Goal: Task Accomplishment & Management: Manage account settings

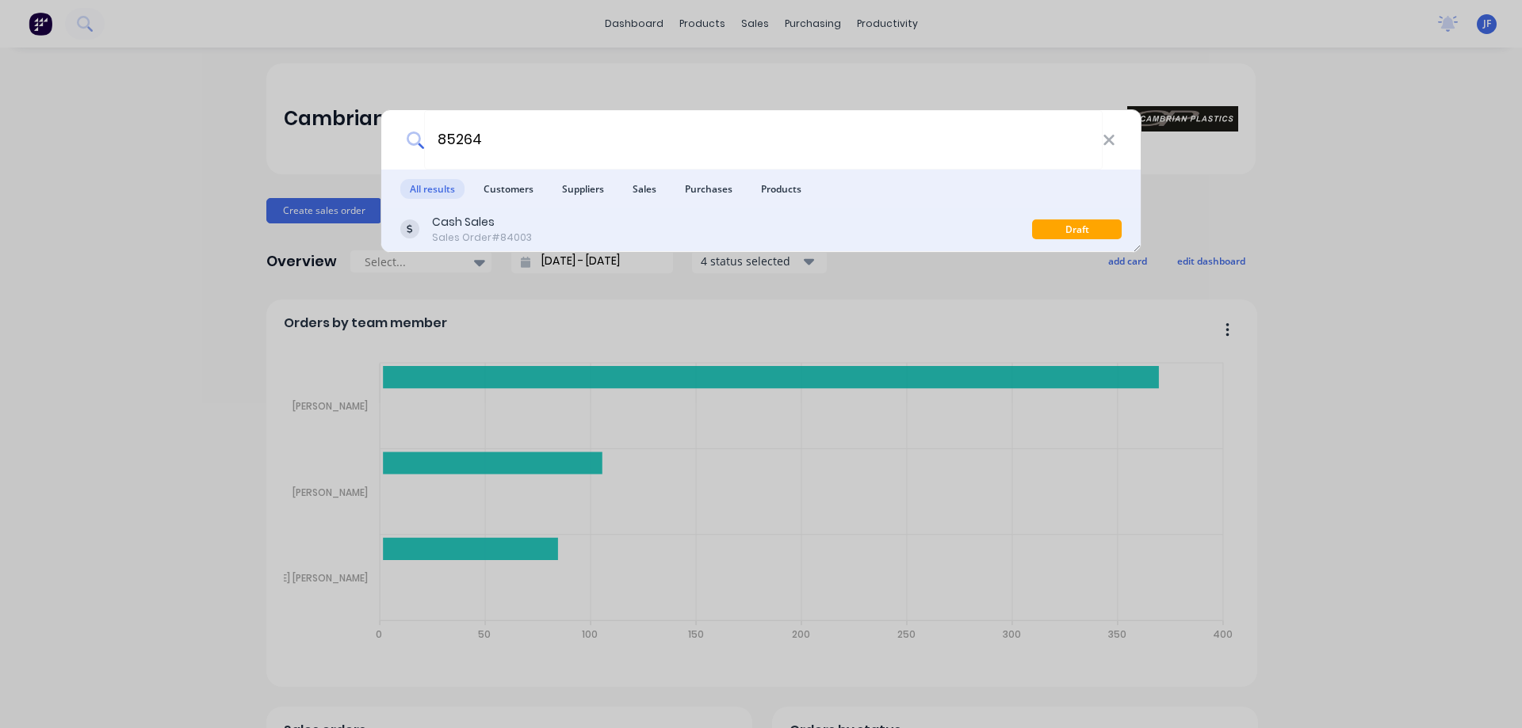
type input "85264"
click at [770, 224] on div "Cash Sales Sales Order #84003" at bounding box center [716, 229] width 632 height 31
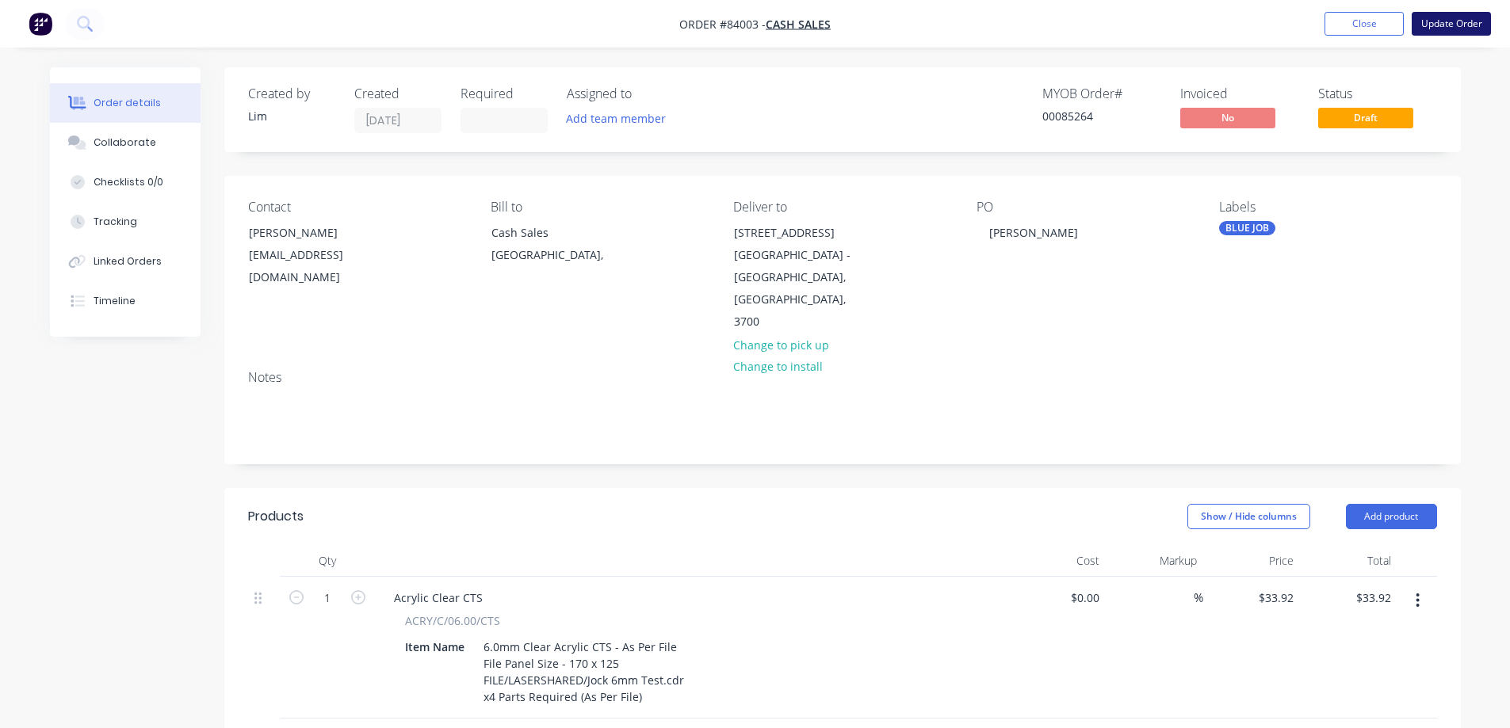
click at [1472, 12] on button "Update Order" at bounding box center [1451, 24] width 79 height 24
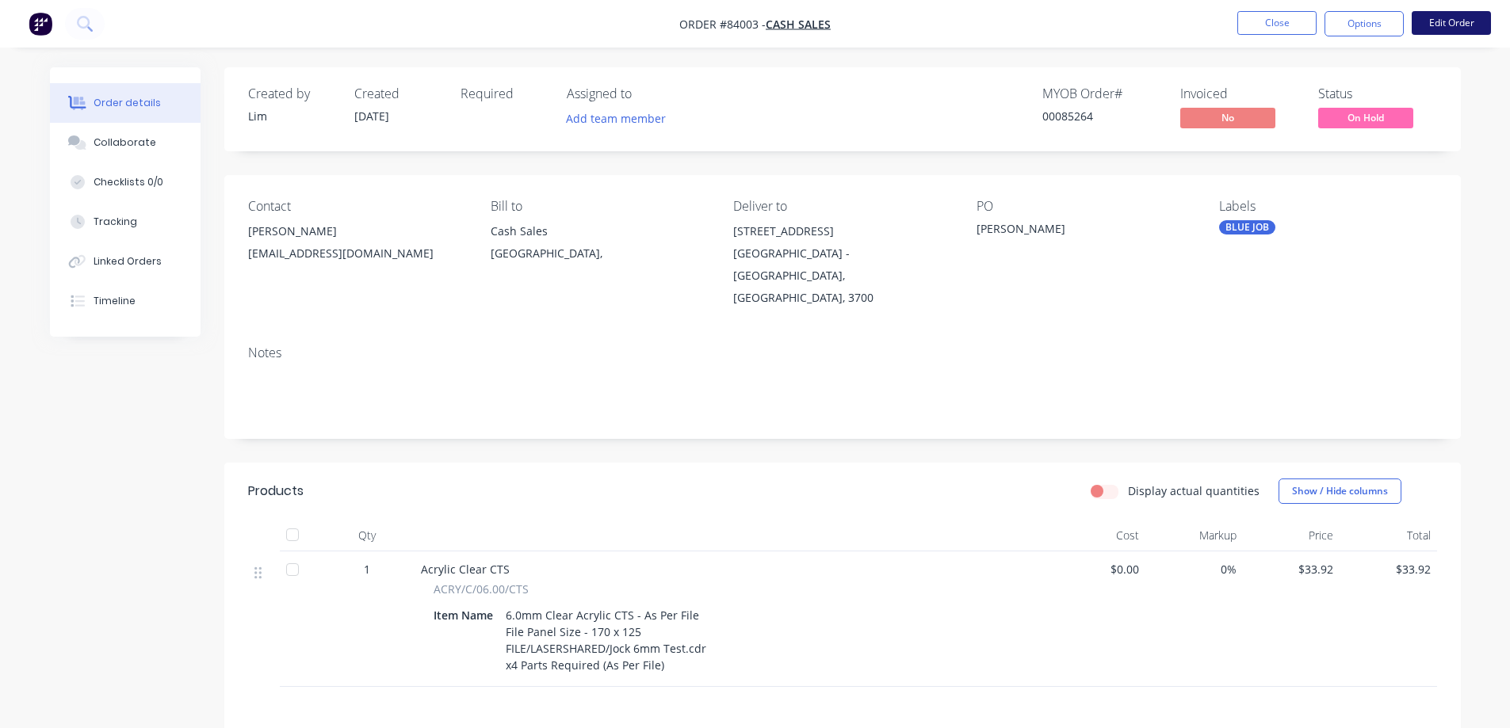
click at [1439, 28] on button "Edit Order" at bounding box center [1451, 23] width 79 height 24
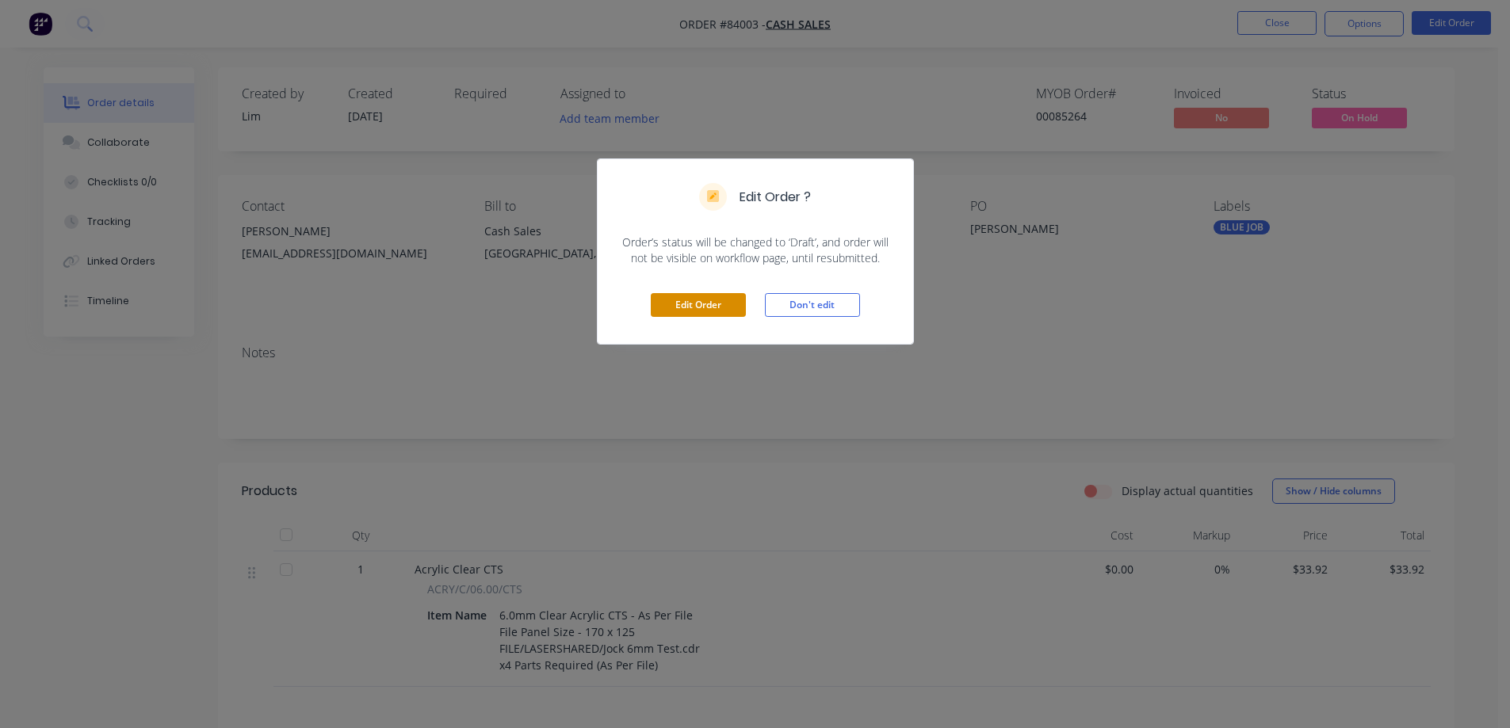
click at [698, 313] on button "Edit Order" at bounding box center [698, 305] width 95 height 24
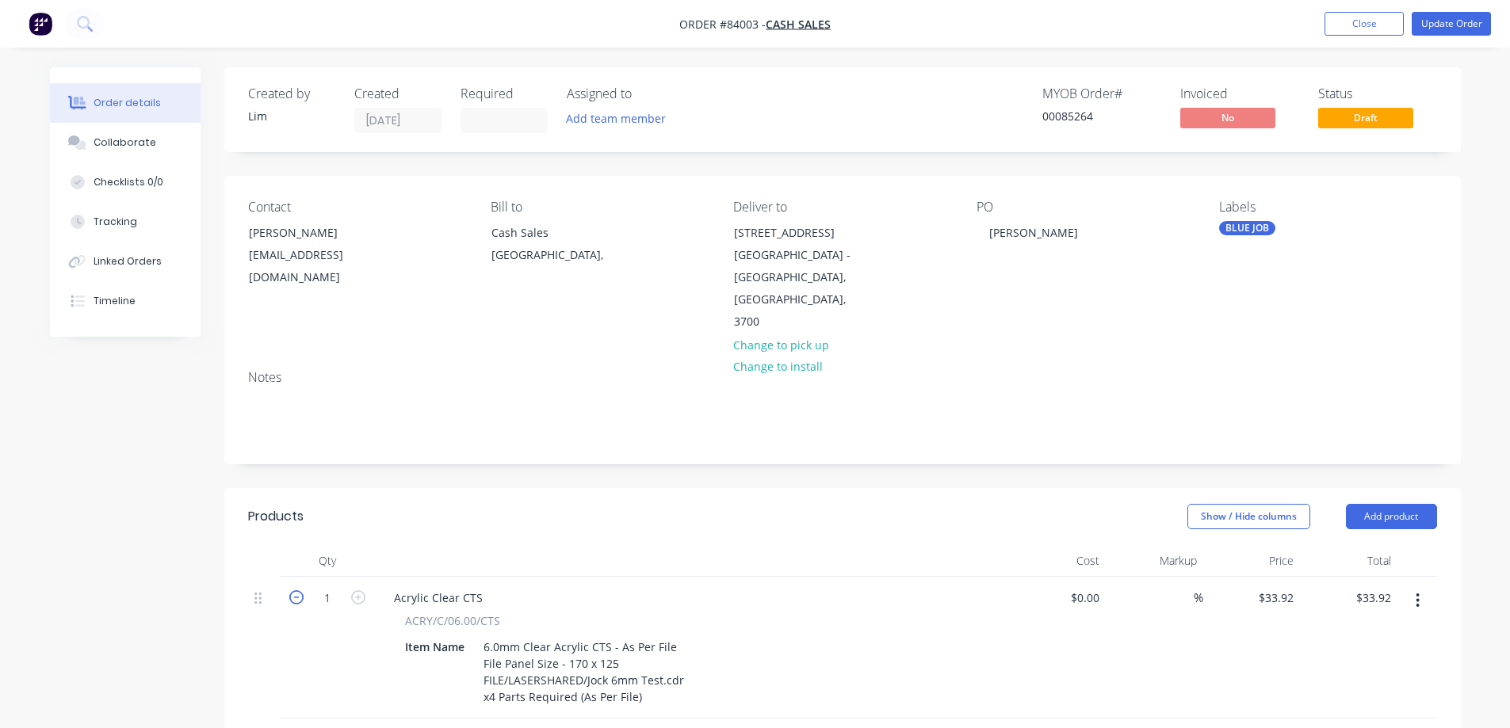
click at [296, 591] on icon "button" at bounding box center [296, 598] width 14 height 14
type input "0"
type input "$0.00"
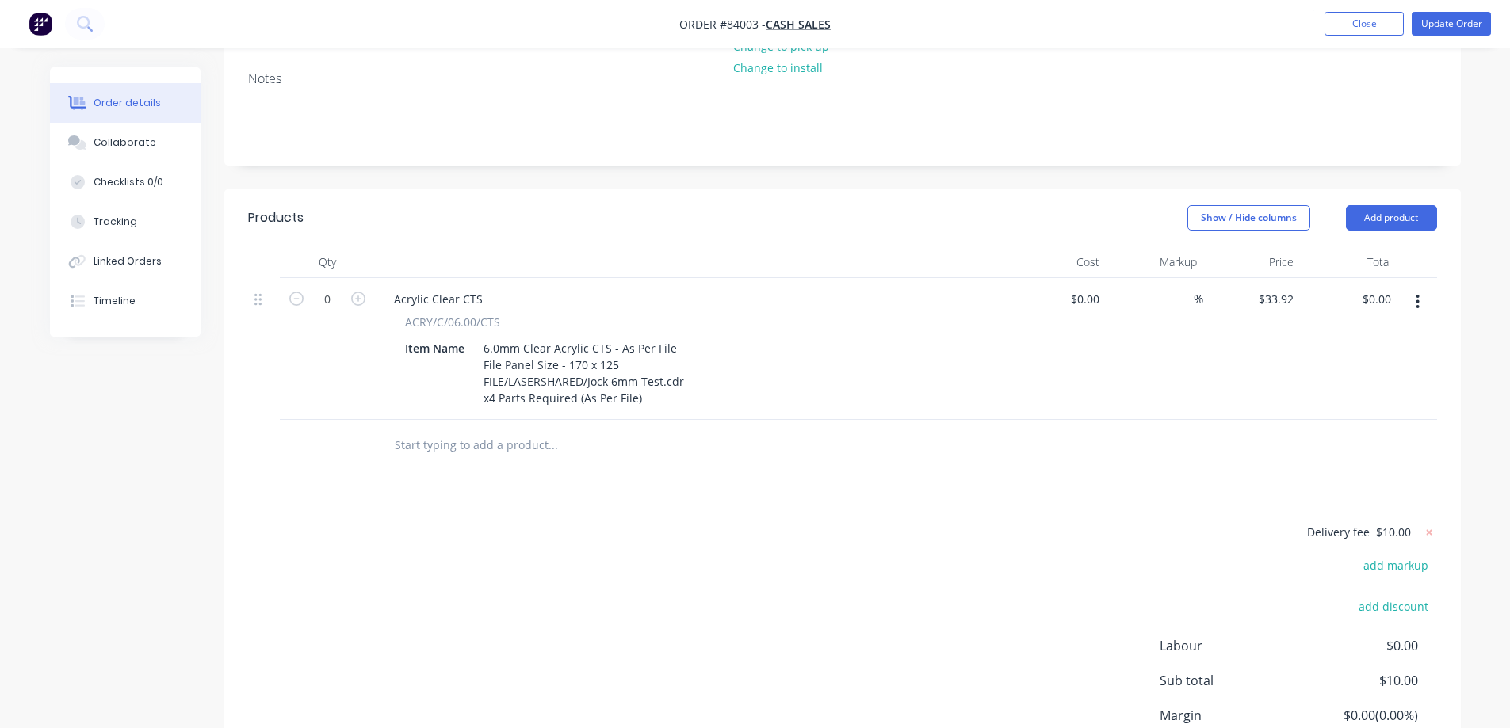
scroll to position [416, 0]
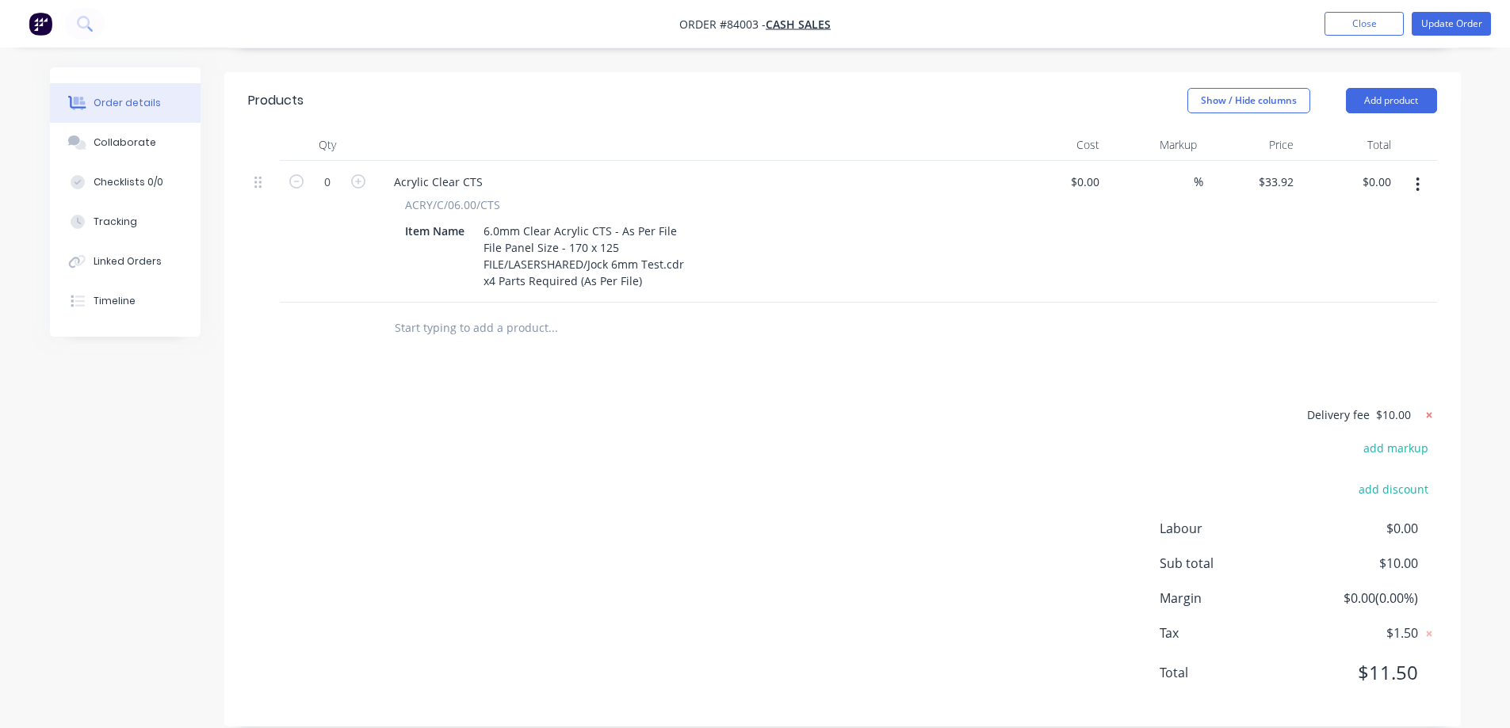
click at [1429, 412] on icon at bounding box center [1429, 415] width 6 height 6
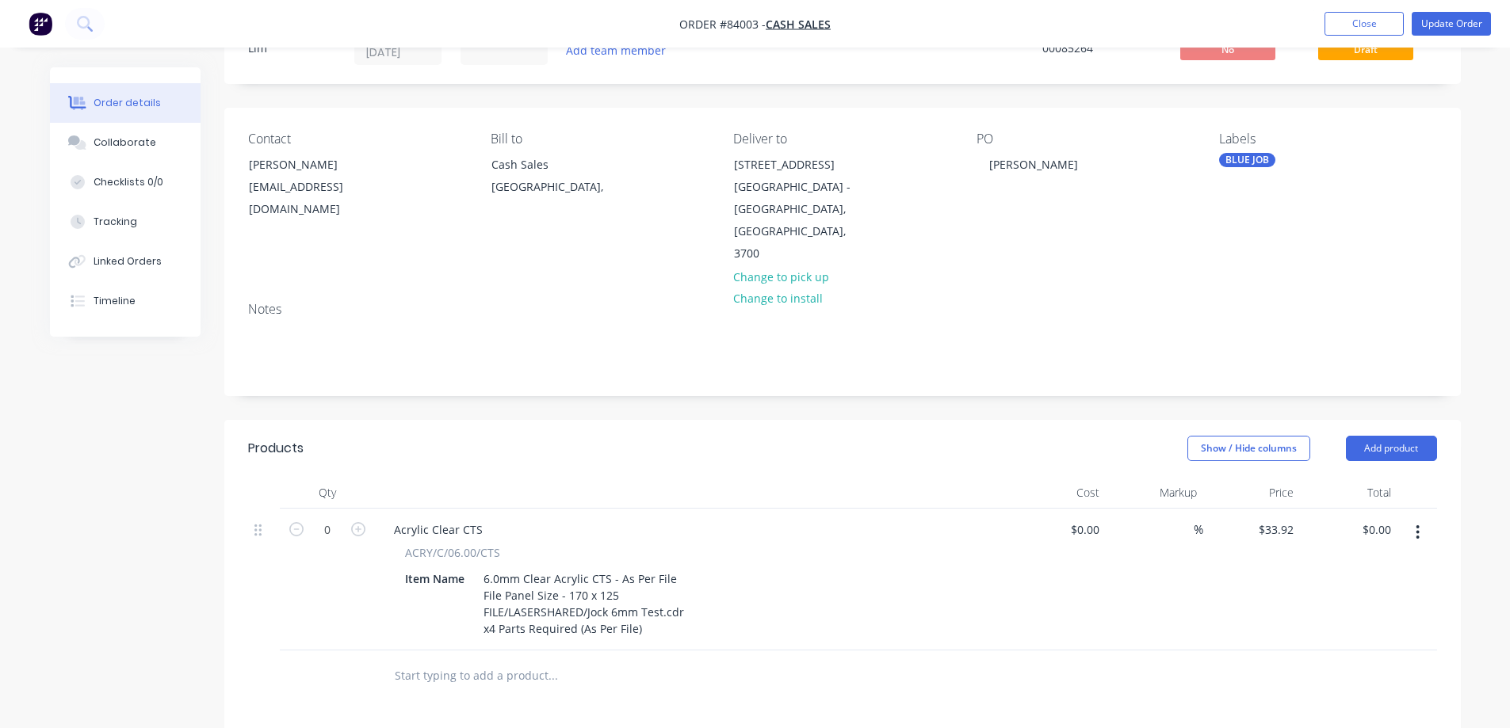
scroll to position [0, 0]
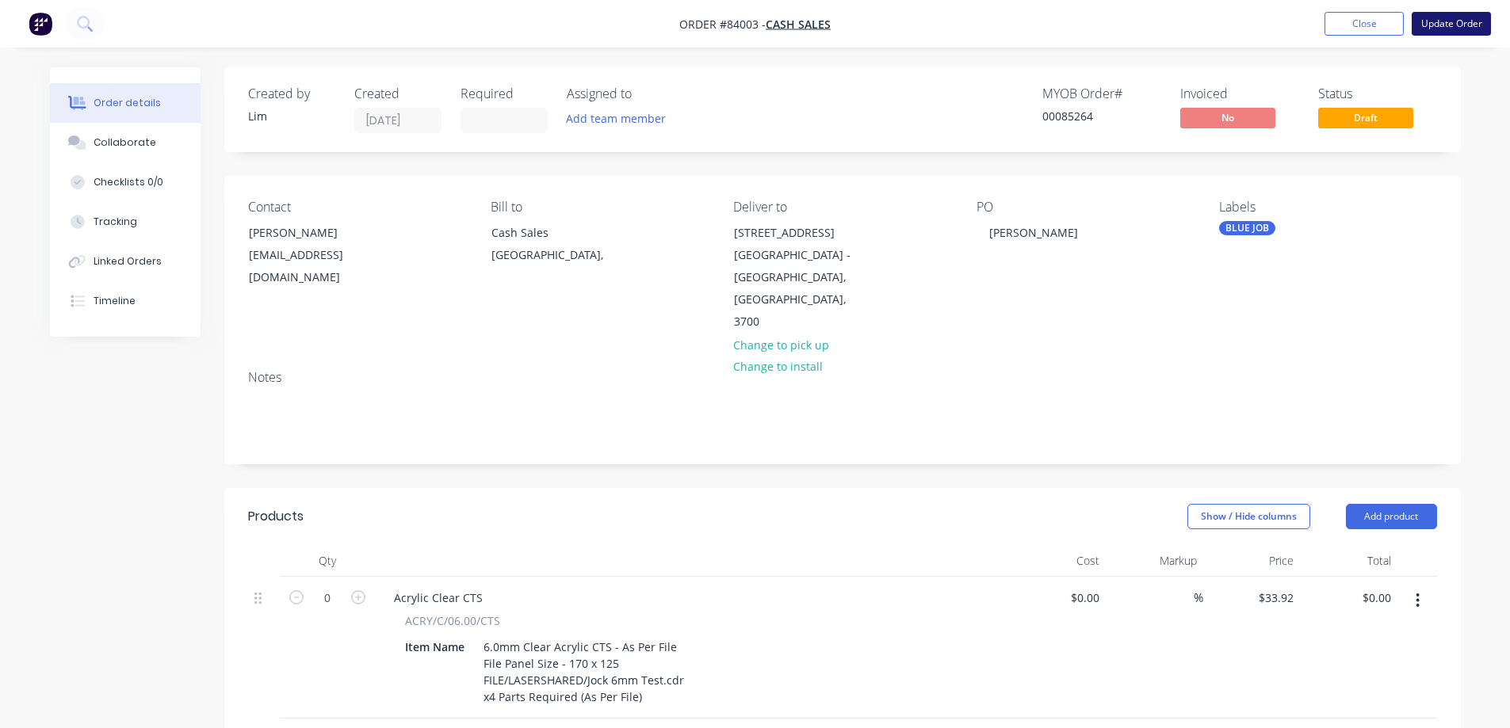
click at [1481, 13] on button "Update Order" at bounding box center [1451, 24] width 79 height 24
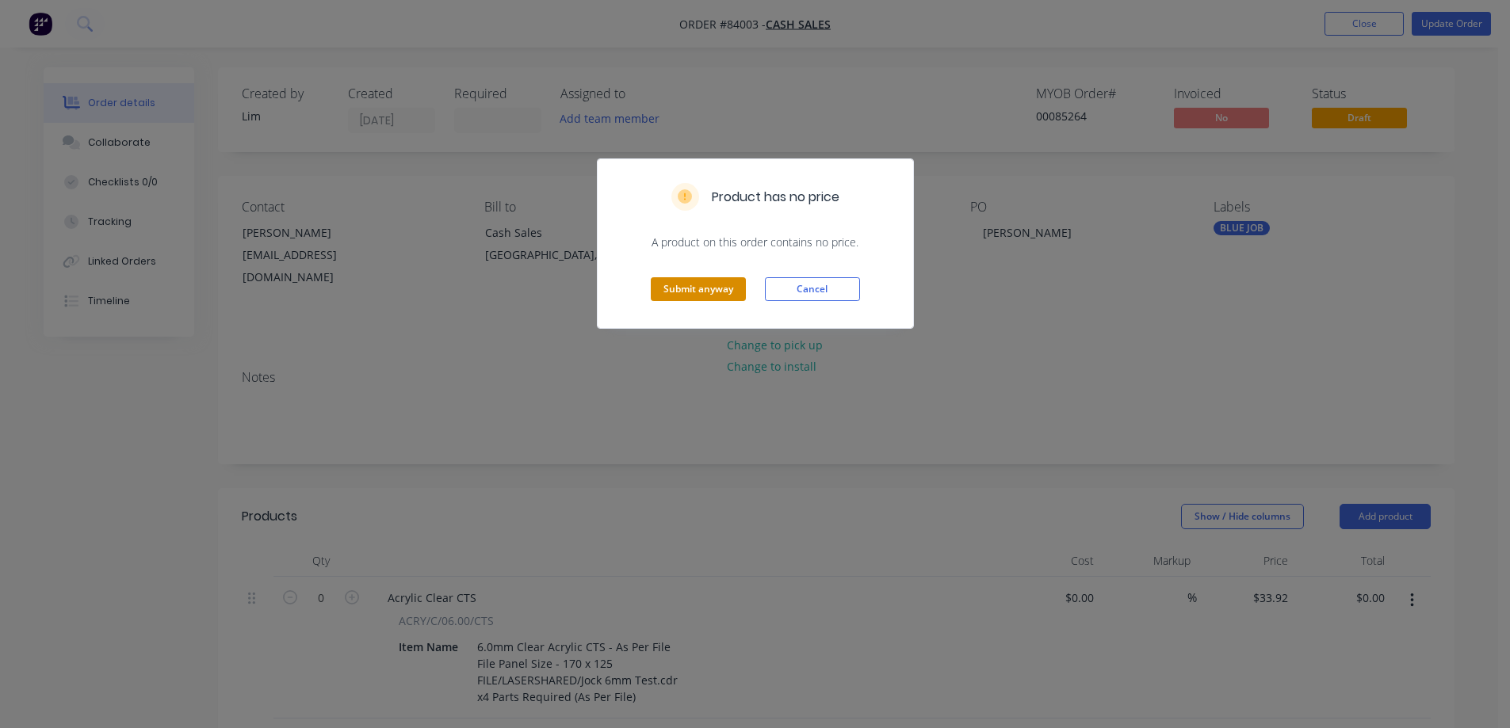
click at [671, 289] on button "Submit anyway" at bounding box center [698, 289] width 95 height 24
